Goal: Navigation & Orientation: Find specific page/section

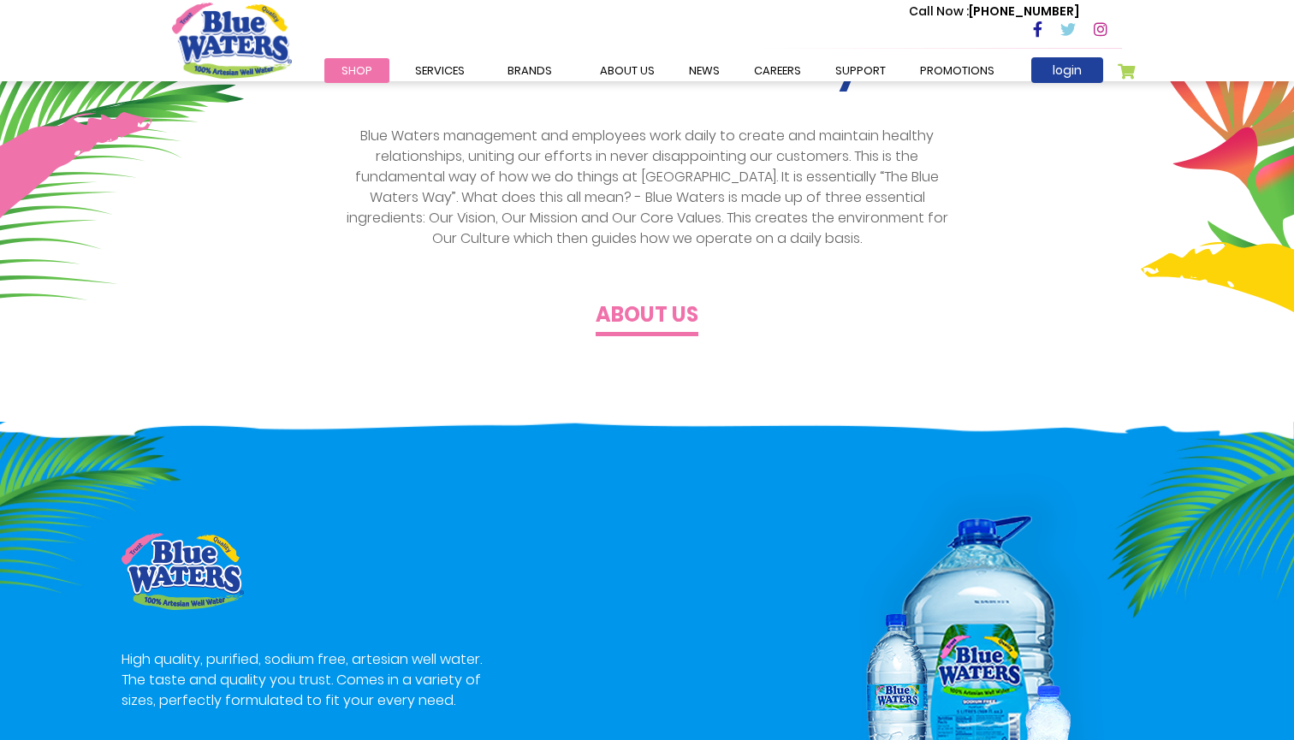
scroll to position [582, 0]
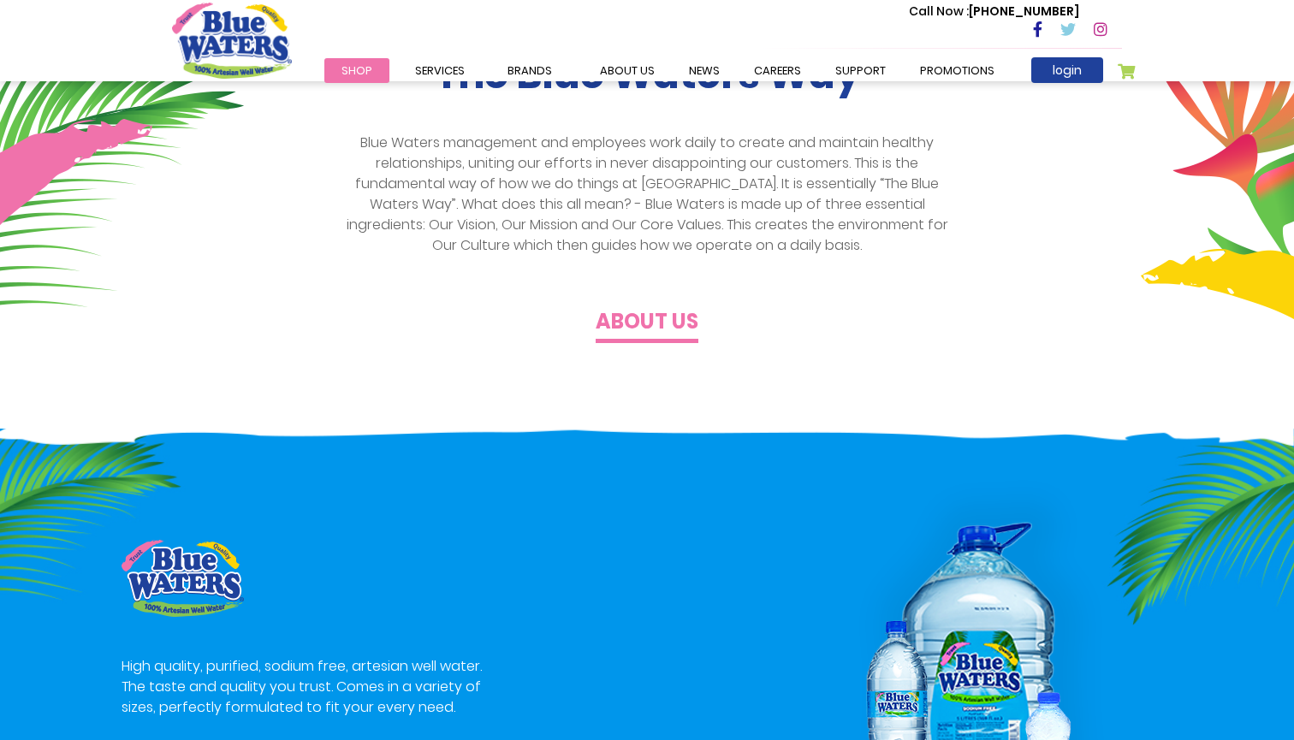
click at [635, 322] on h4 "About us" at bounding box center [647, 322] width 103 height 25
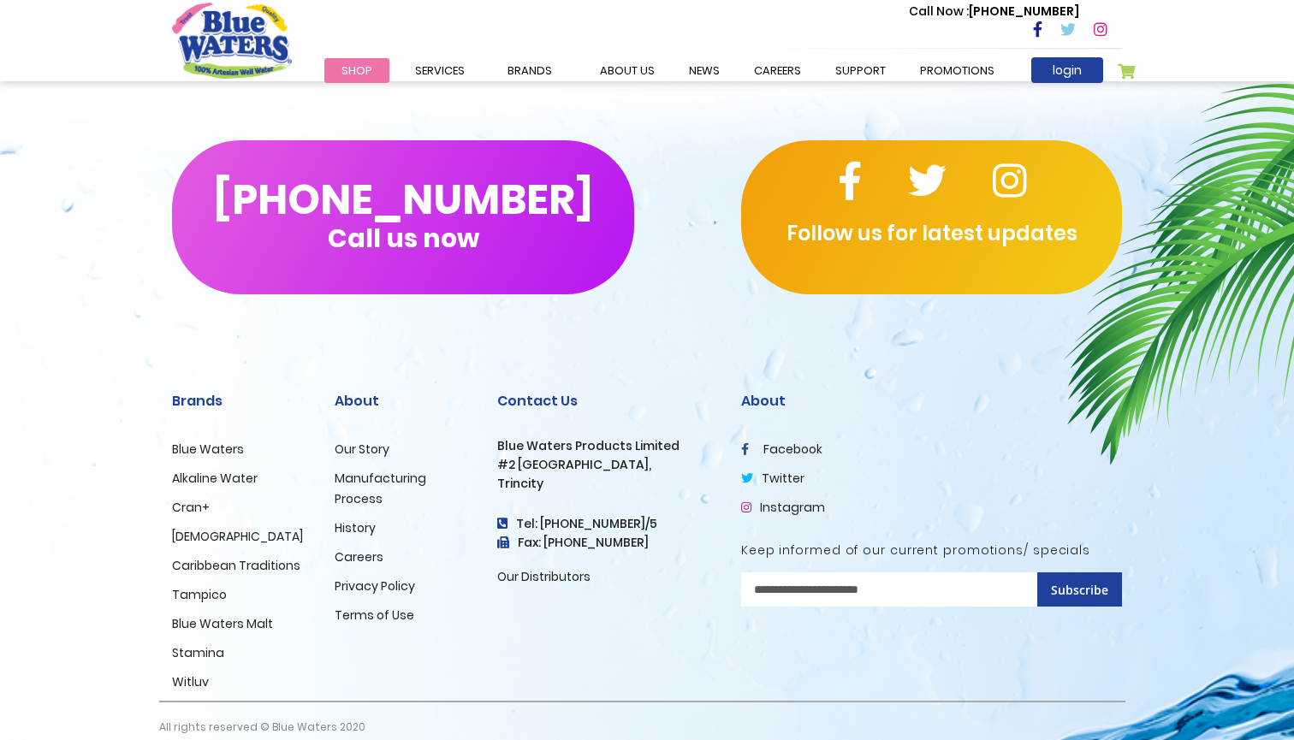
scroll to position [4085, 0]
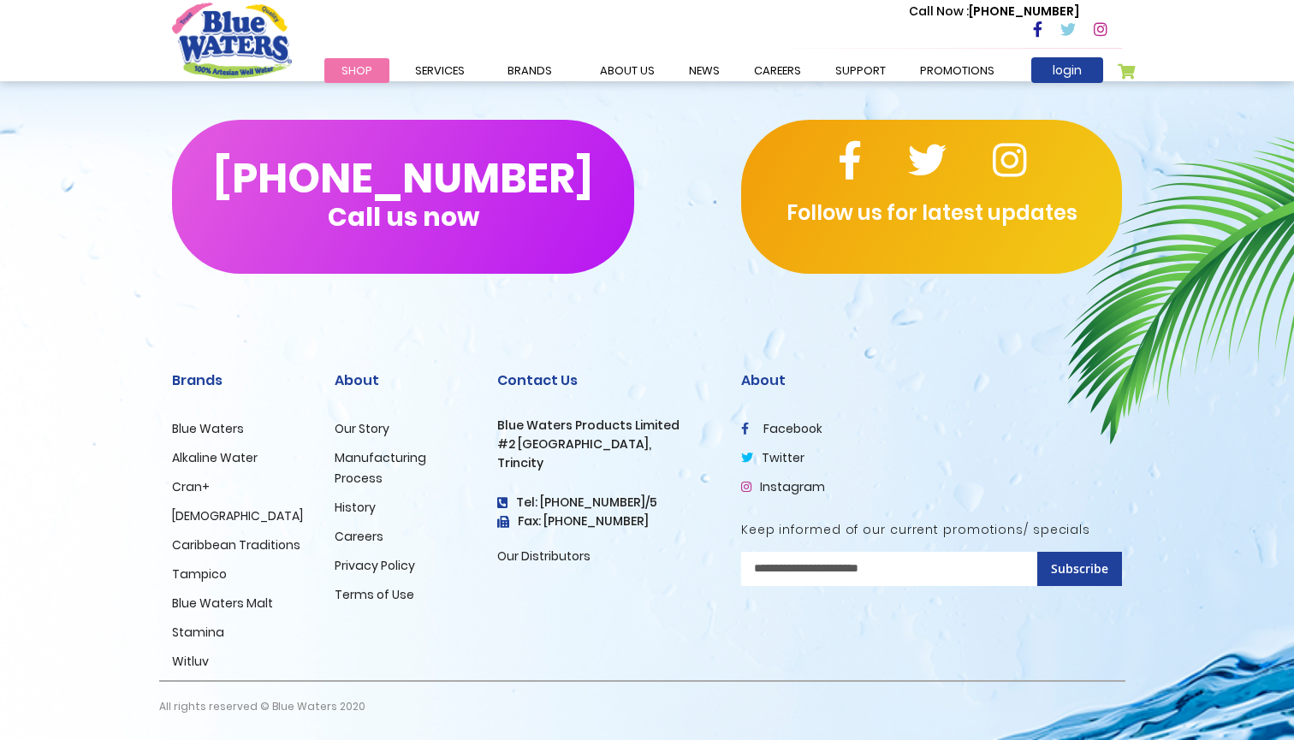
scroll to position [2830, 0]
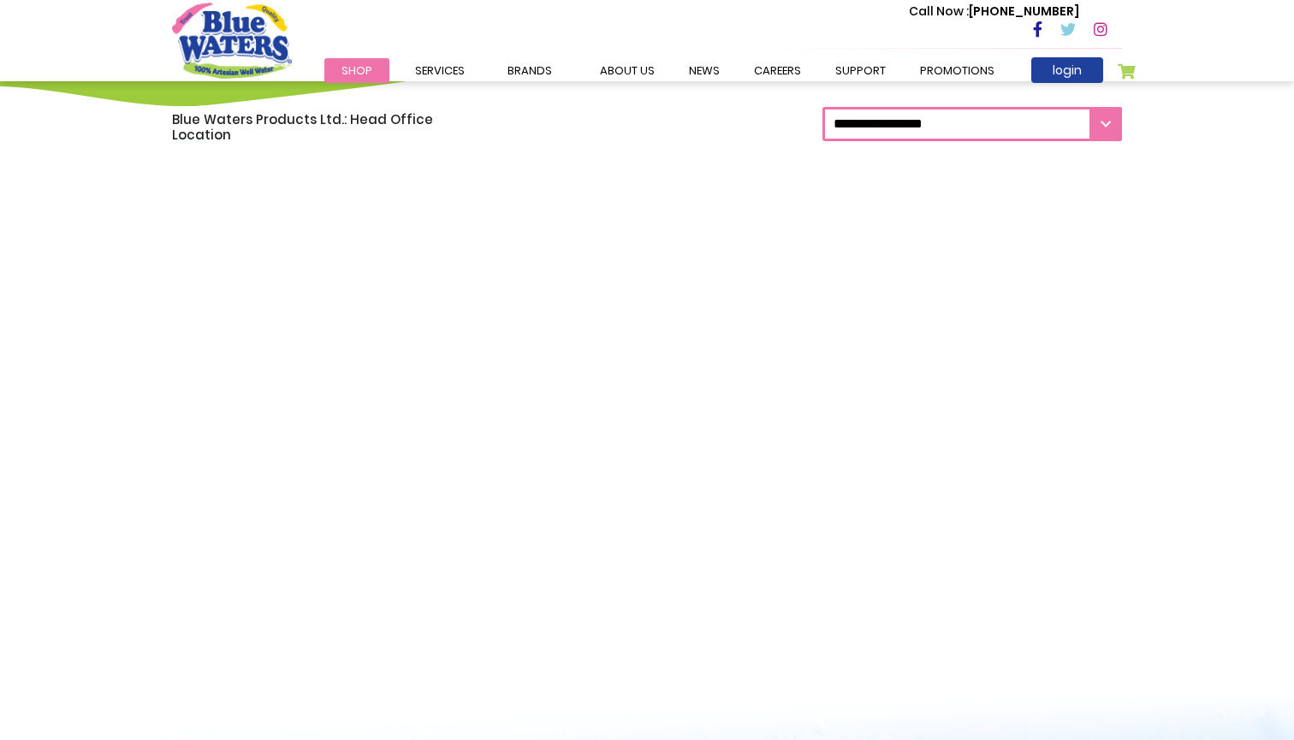
scroll to position [1390, 0]
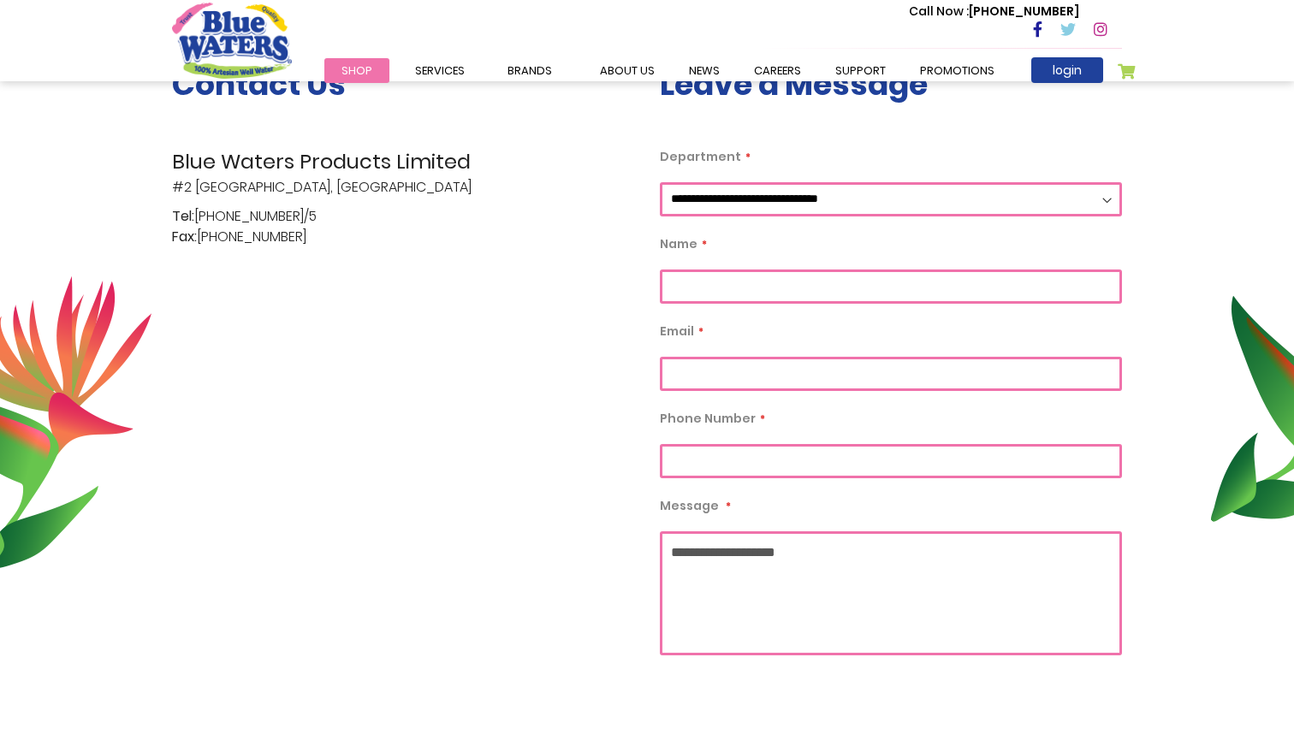
scroll to position [399, 0]
